Goal: Information Seeking & Learning: Learn about a topic

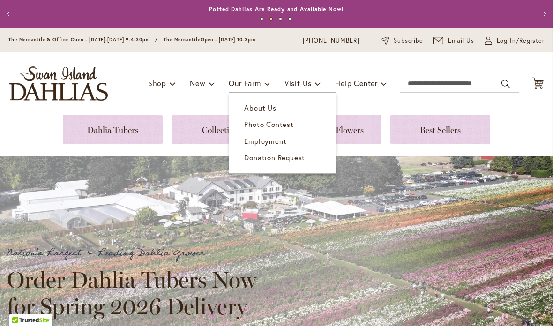
click at [266, 109] on span "About Us" at bounding box center [260, 107] width 32 height 9
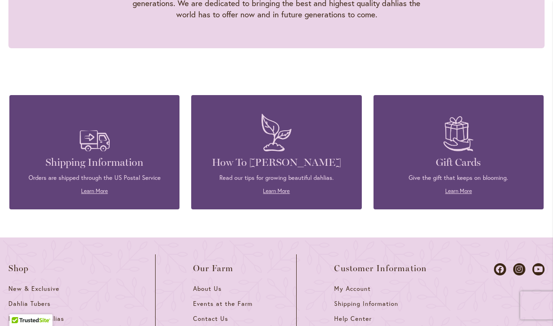
scroll to position [1044, 0]
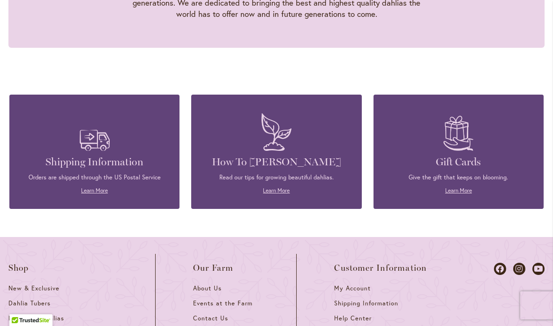
click at [289, 187] on link "Learn More" at bounding box center [276, 190] width 27 height 7
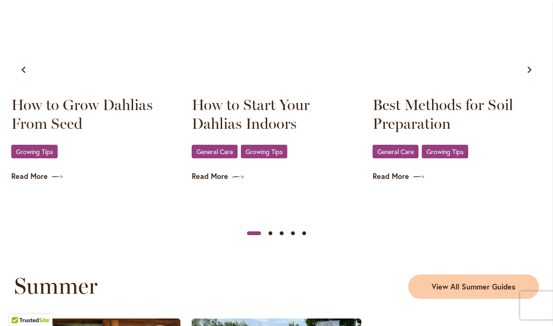
scroll to position [644, 0]
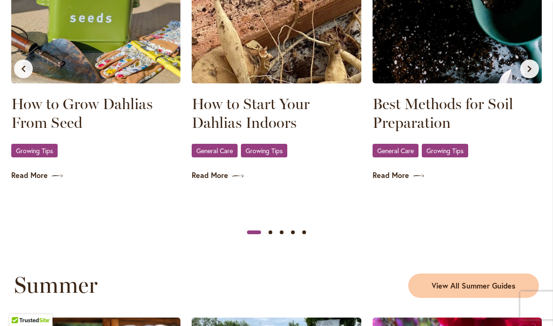
click at [460, 148] on span "Growing Tips" at bounding box center [445, 151] width 37 height 6
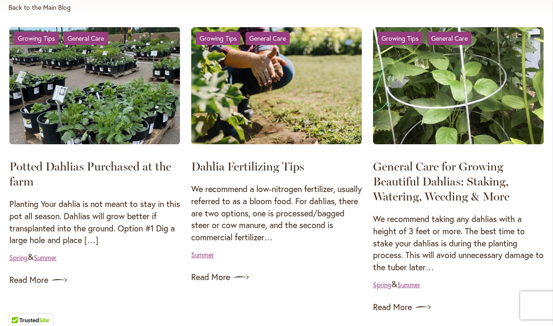
scroll to position [194, 0]
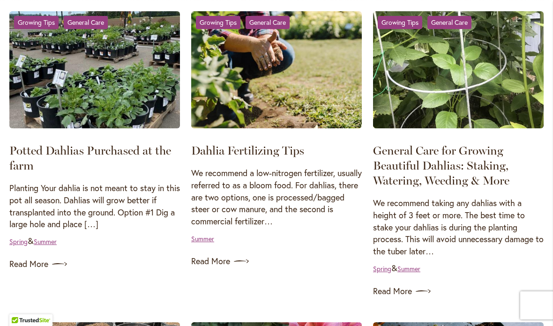
click at [119, 200] on p "Planting Your dahlia is not meant to stay in this pot all season. Dahlias will …" at bounding box center [94, 206] width 171 height 48
click at [128, 154] on link "Potted Dahlias Purchased at the farm" at bounding box center [90, 158] width 162 height 29
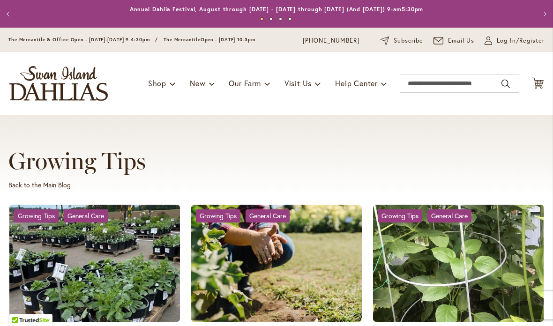
click at [219, 215] on link "Growing Tips" at bounding box center [218, 216] width 45 height 13
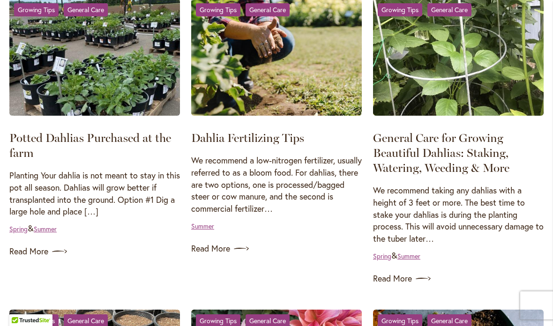
scroll to position [208, 0]
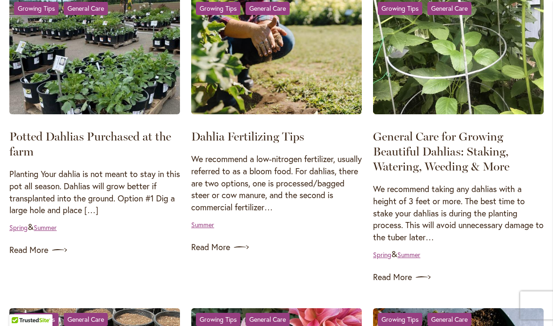
click at [459, 144] on link "General Care for Growing Beautiful Dahlias: Staking, Watering, Weeding & More" at bounding box center [441, 151] width 136 height 44
